Goal: Use online tool/utility: Utilize a website feature to perform a specific function

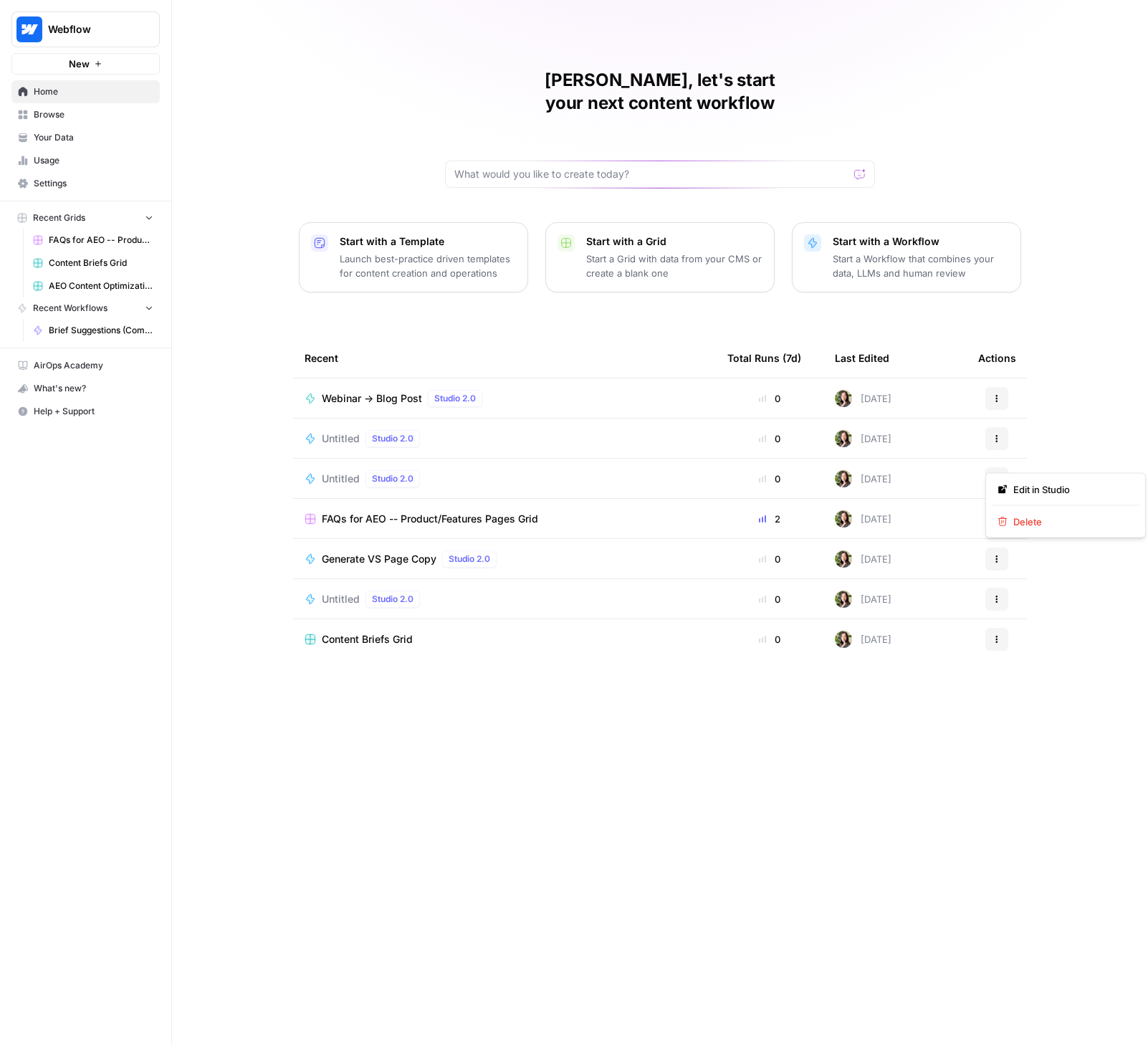
click at [988, 468] on button "Actions" at bounding box center [996, 479] width 23 height 23
click at [1025, 520] on span "Delete" at bounding box center [1070, 522] width 114 height 15
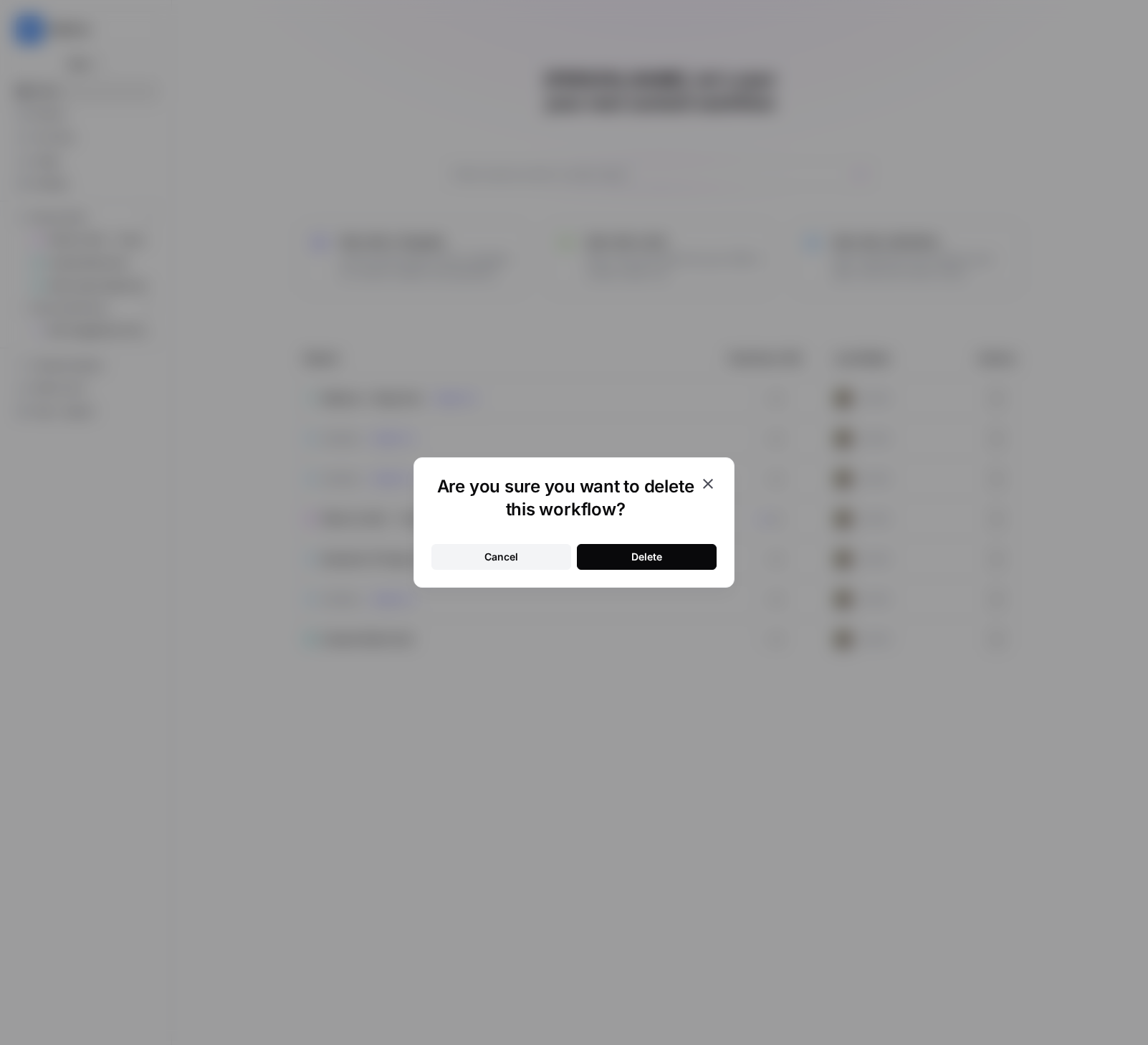
click at [653, 544] on button "Delete" at bounding box center [646, 556] width 140 height 26
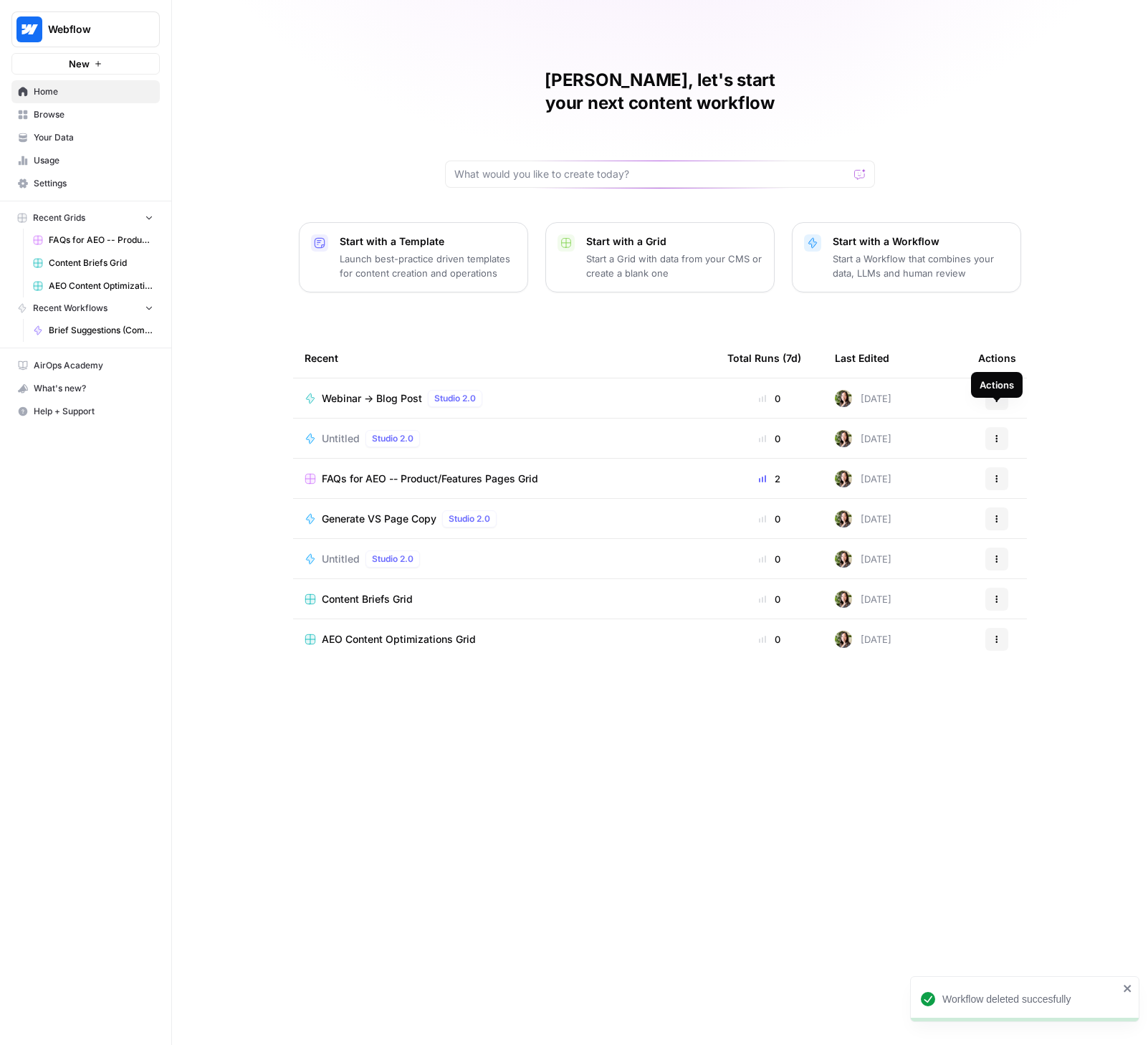
click at [996, 435] on icon "button" at bounding box center [997, 439] width 9 height 9
click at [1023, 484] on span "Delete" at bounding box center [1070, 481] width 114 height 15
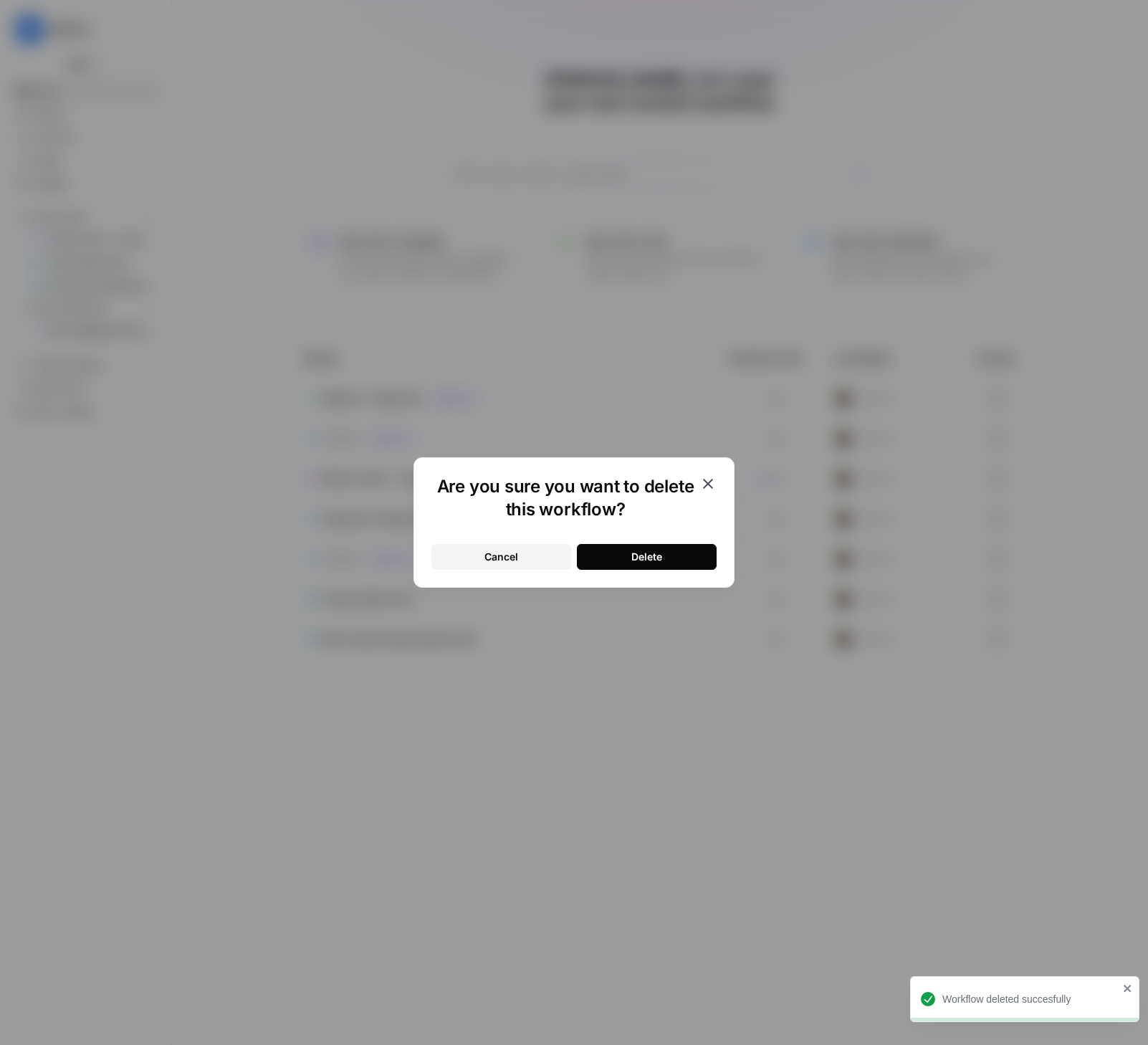
click at [634, 561] on div "Delete" at bounding box center [647, 557] width 31 height 15
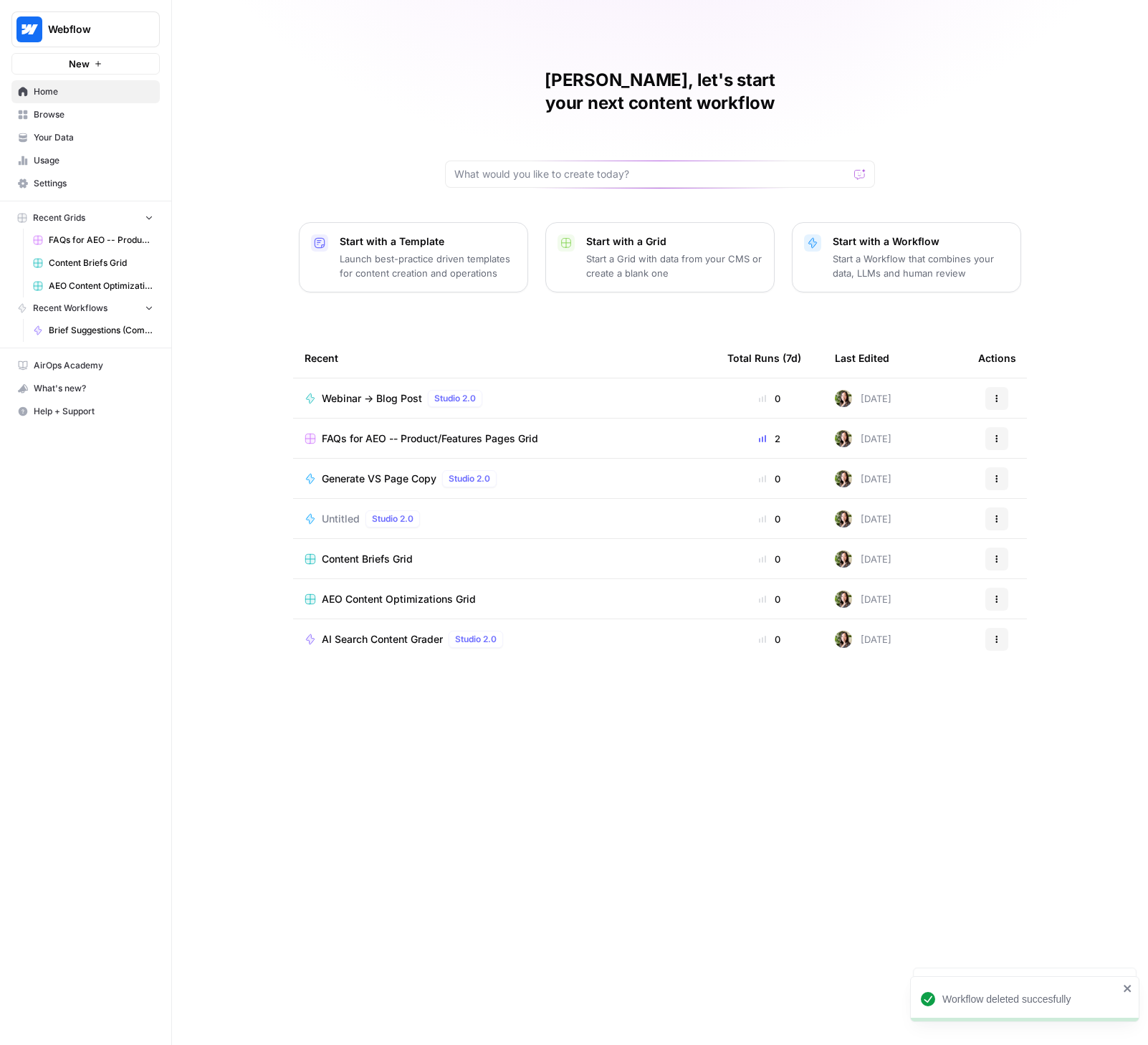
click at [100, 67] on icon "button" at bounding box center [98, 64] width 9 height 9
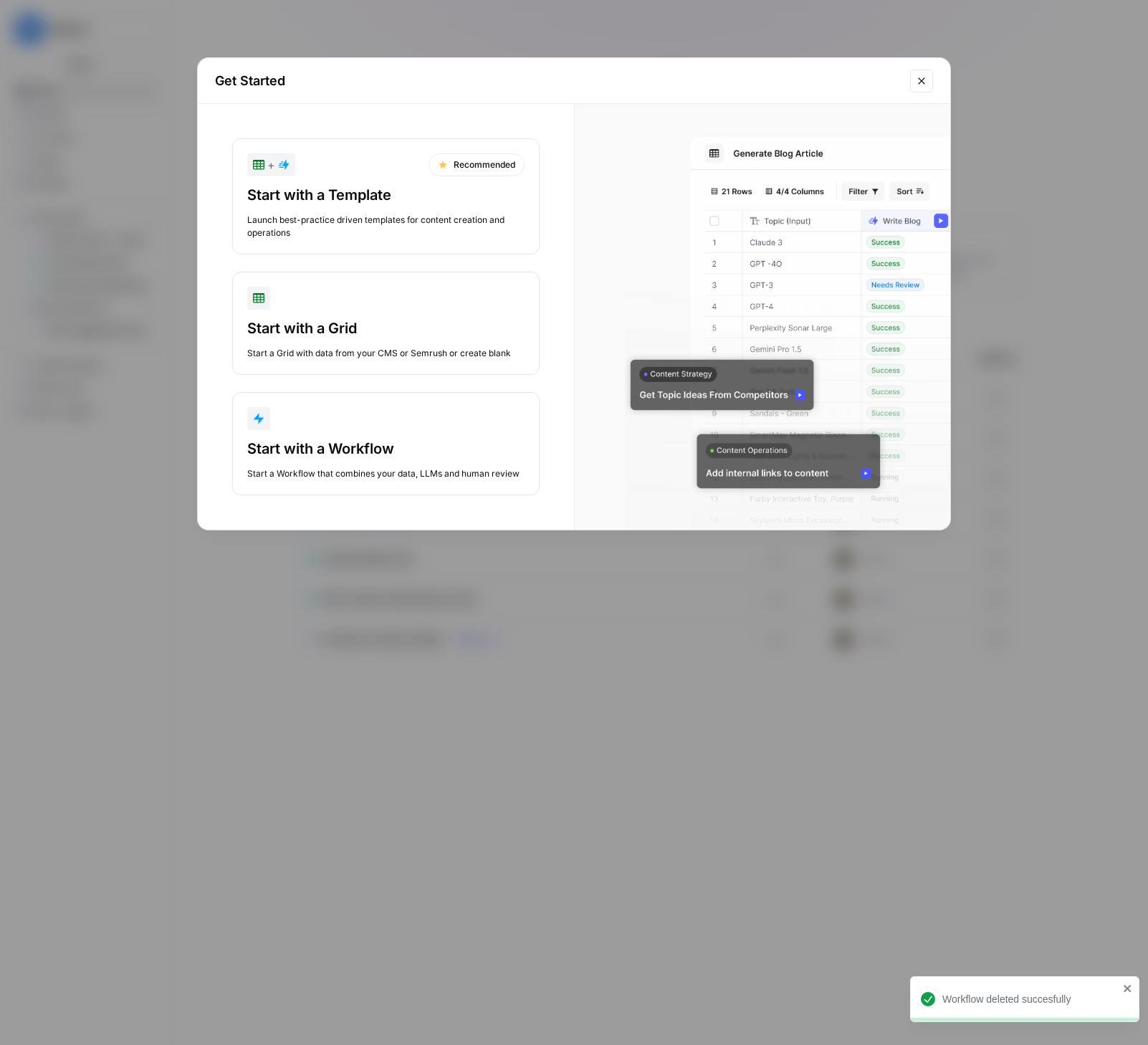
click at [327, 202] on div "Start with a Template" at bounding box center [385, 194] width 277 height 20
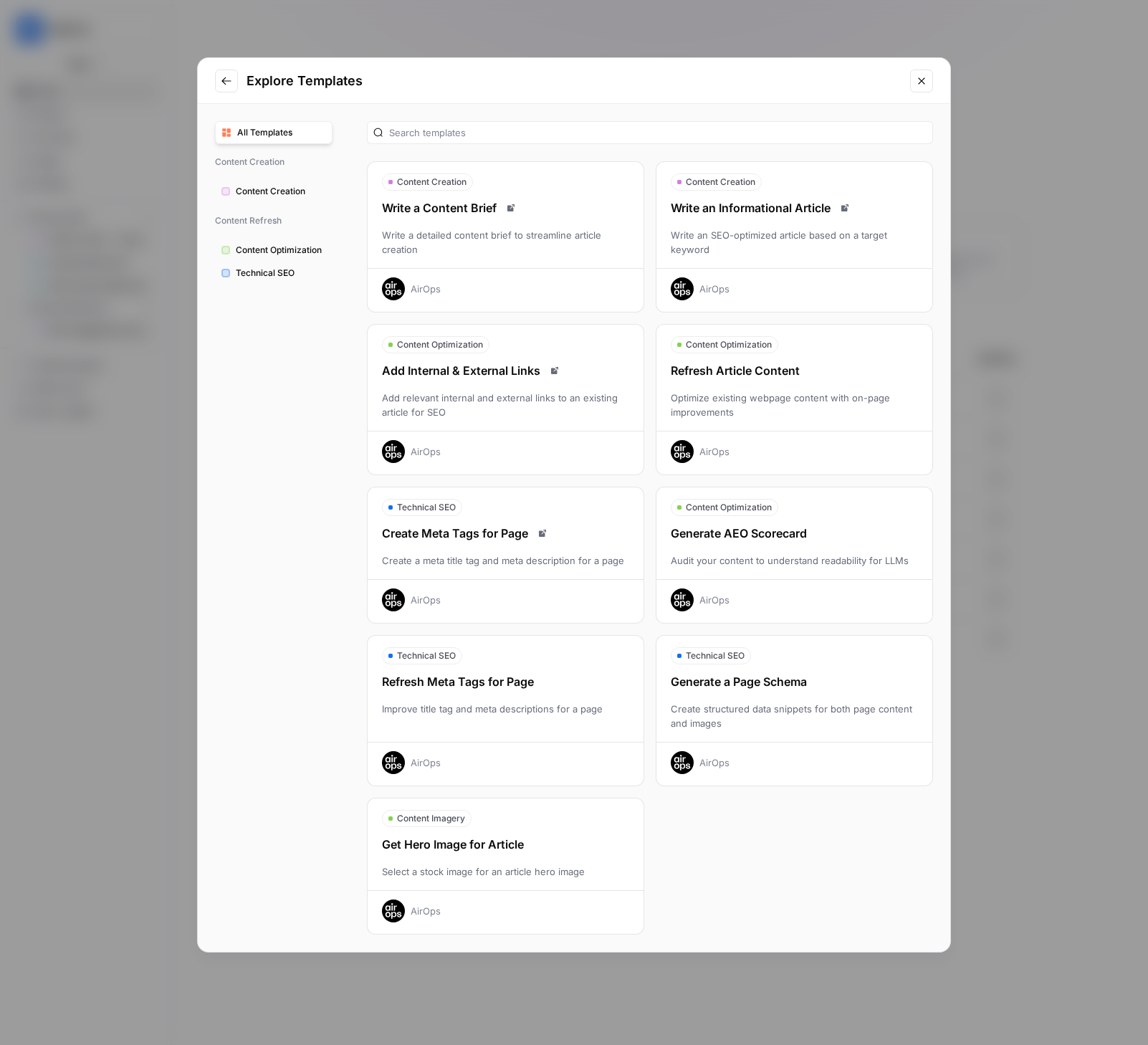
click at [244, 245] on span "Content Optimization" at bounding box center [281, 251] width 90 height 13
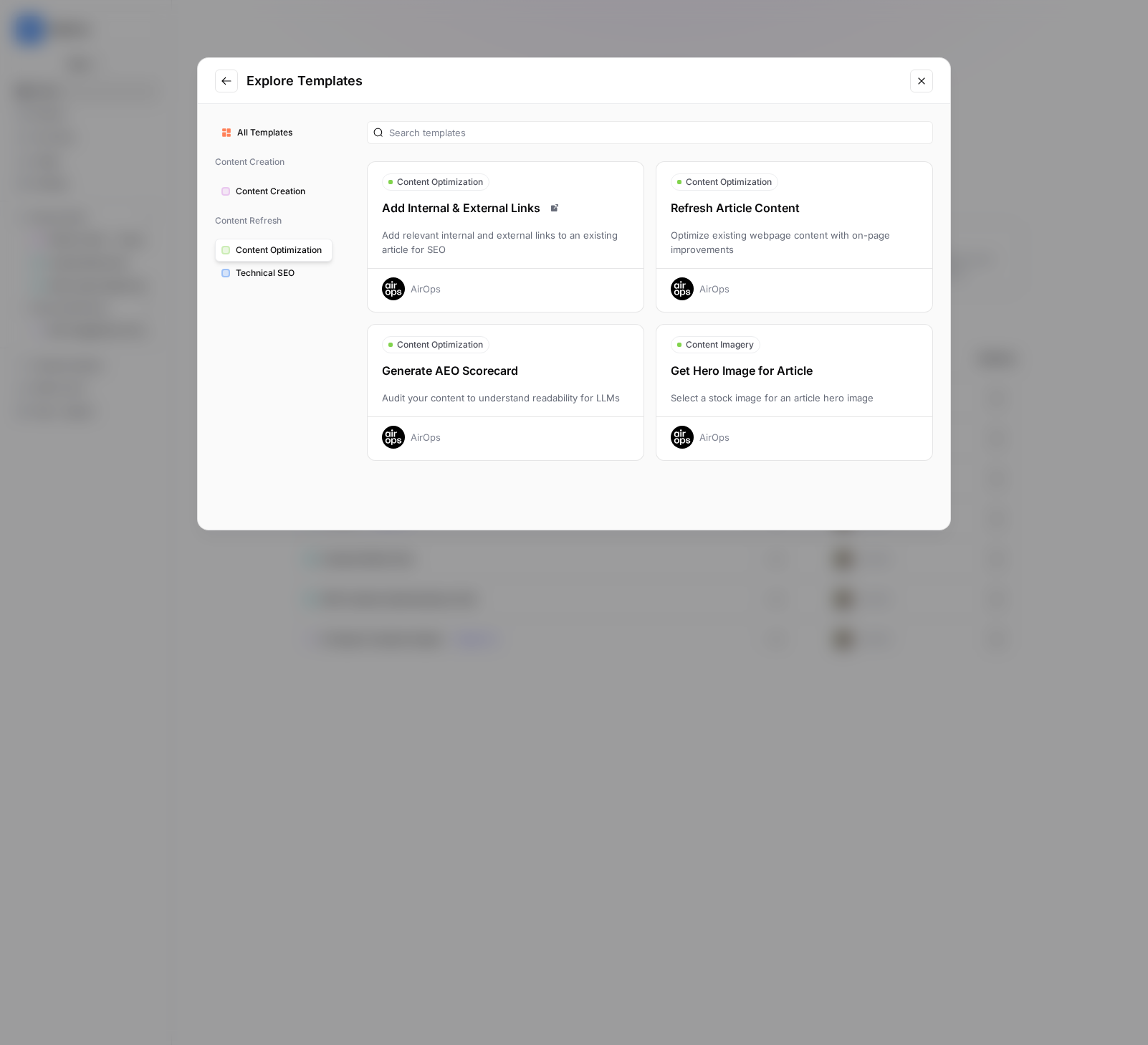
click at [926, 79] on icon "Close modal" at bounding box center [922, 81] width 12 height 12
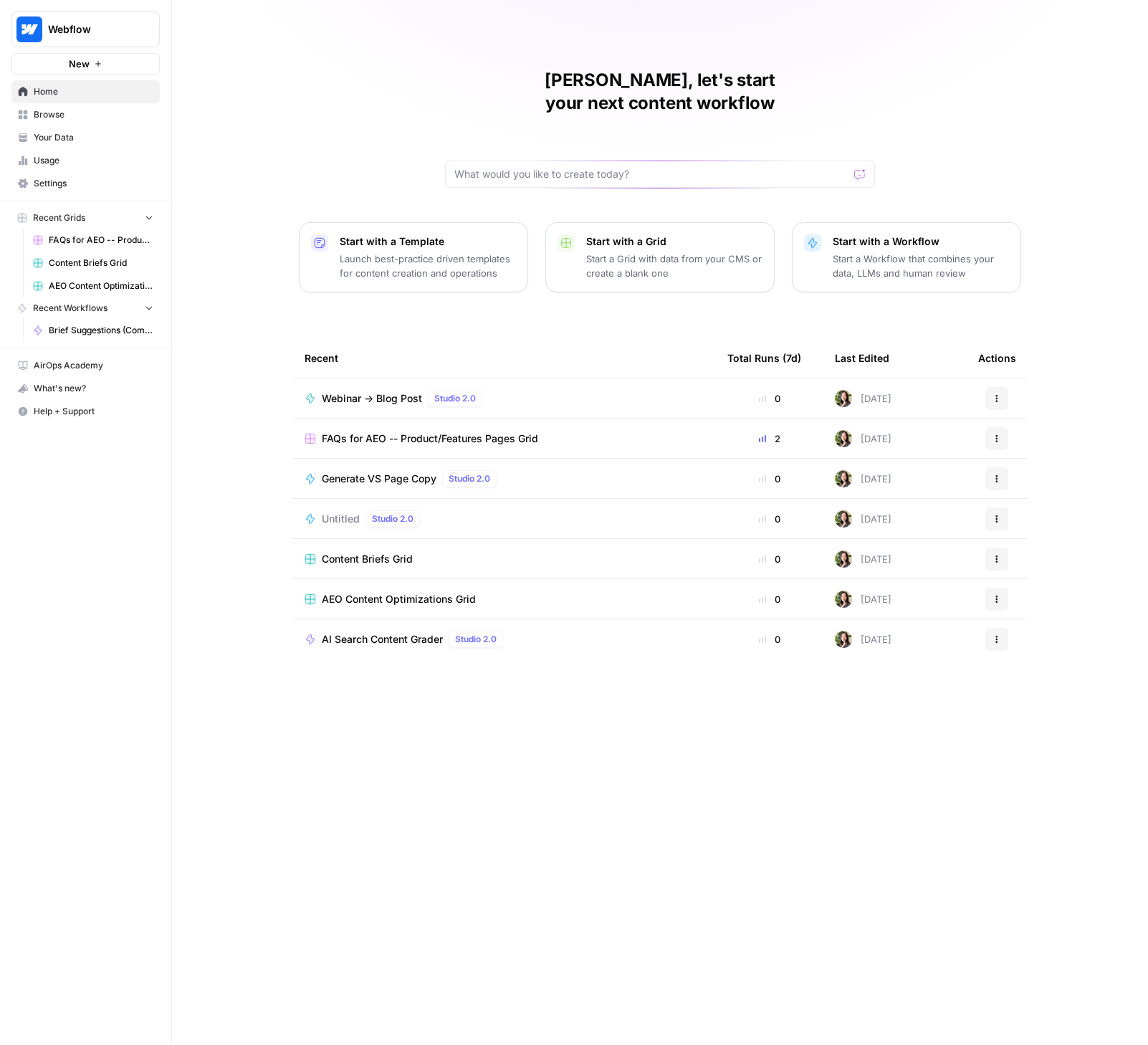
click at [80, 64] on span "New" at bounding box center [79, 64] width 21 height 15
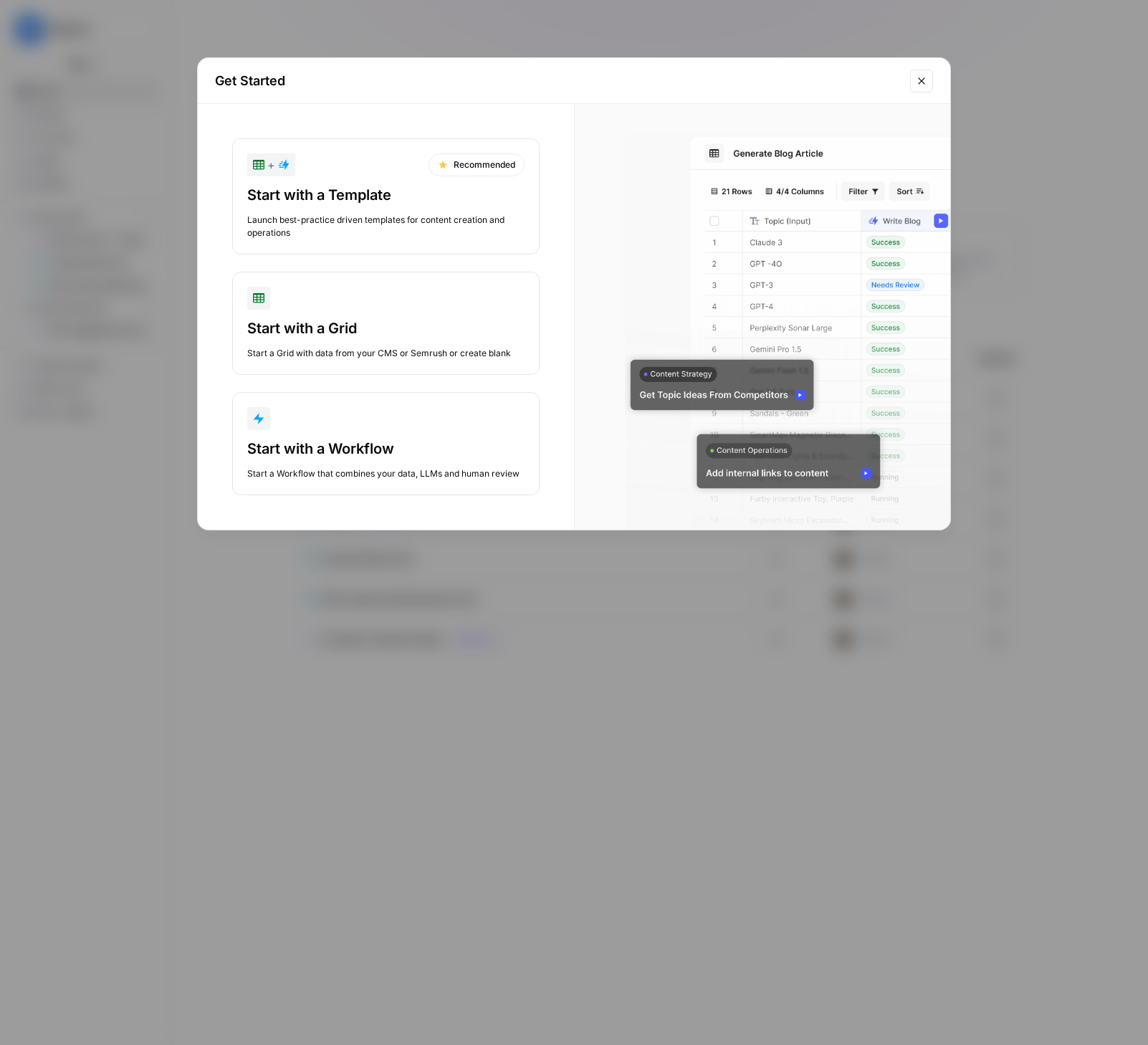
click at [342, 194] on div "Start with a Template" at bounding box center [385, 194] width 277 height 20
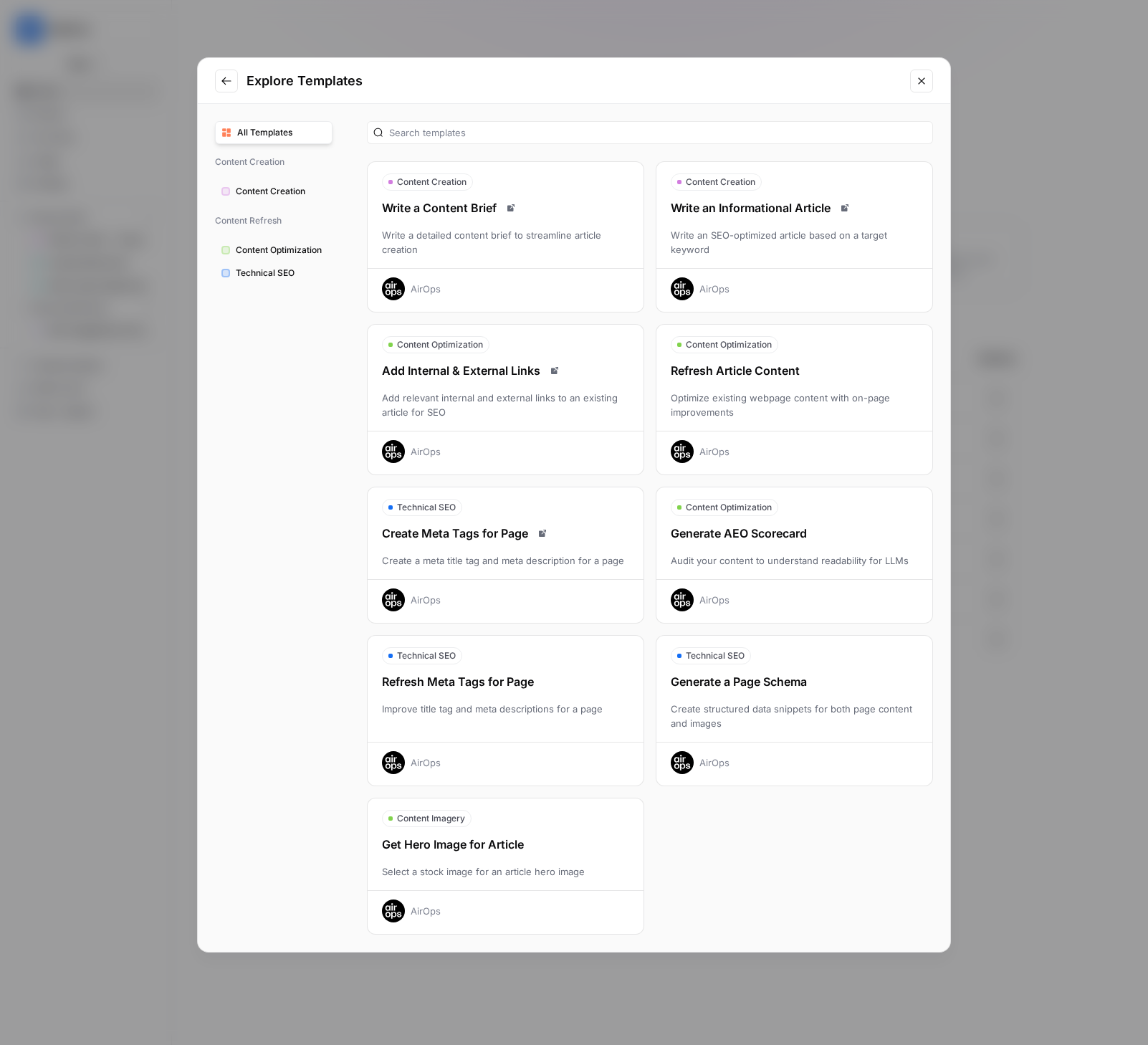
click at [300, 277] on span "Technical SEO" at bounding box center [281, 273] width 90 height 13
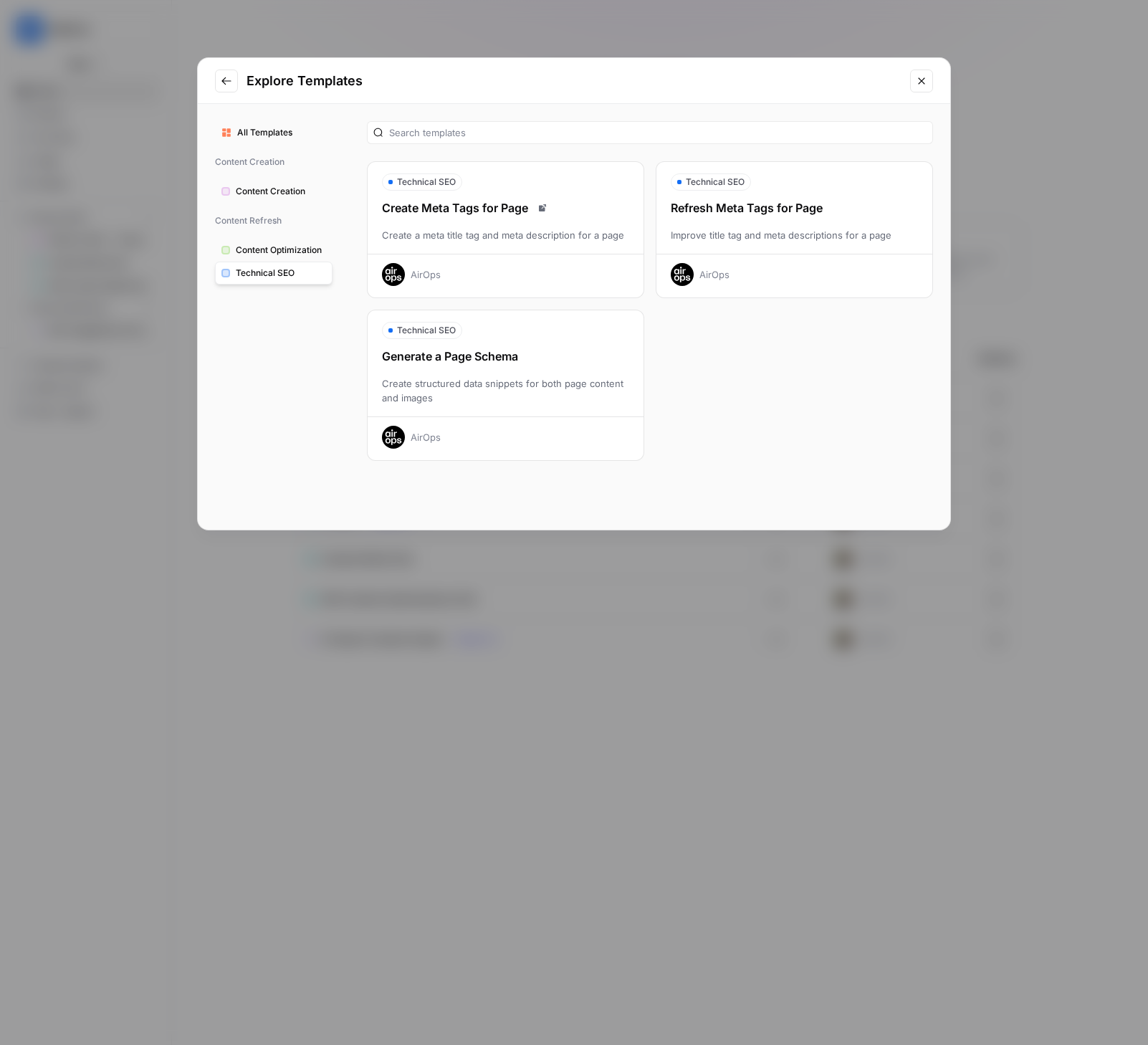
click at [924, 84] on icon "Close modal" at bounding box center [922, 81] width 12 height 12
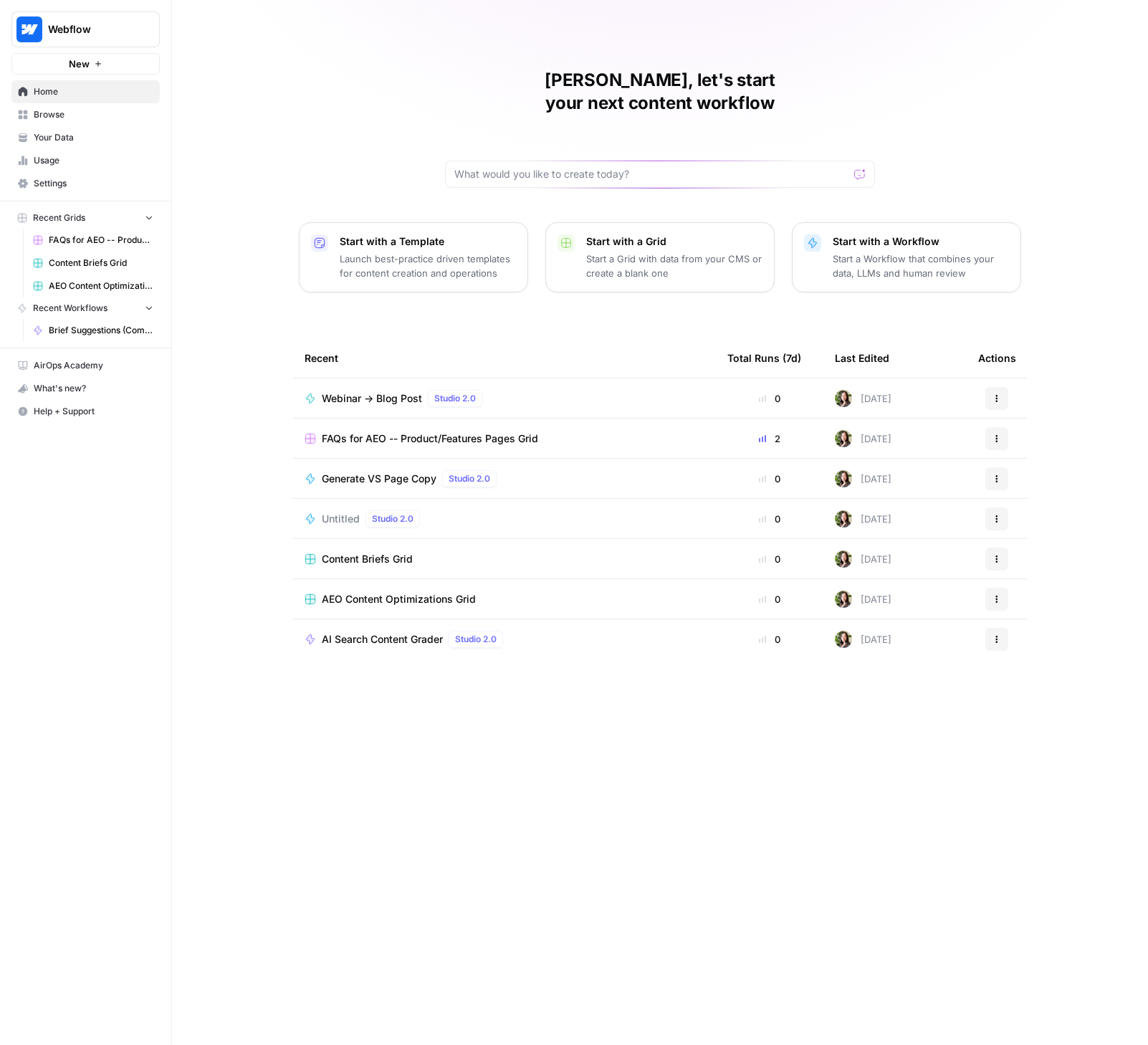
click at [1083, 158] on div "[PERSON_NAME], let's start your next content workflow Start with a Template Lau…" at bounding box center [660, 522] width 976 height 1045
